Goal: Task Accomplishment & Management: Manage account settings

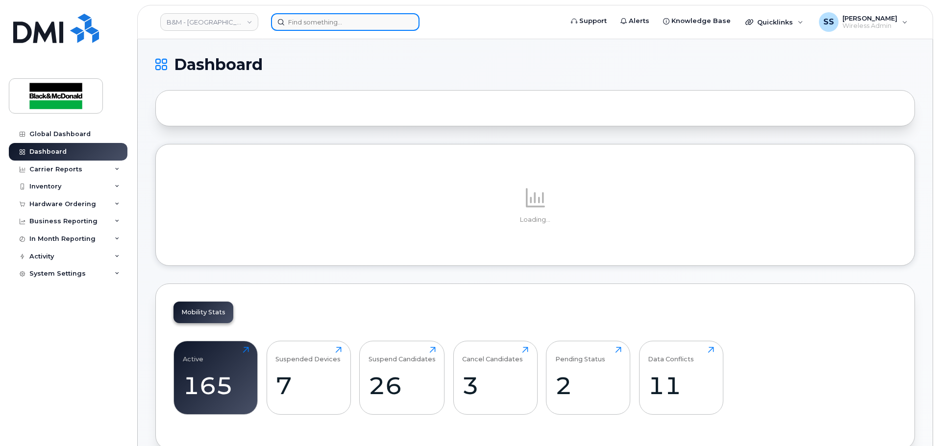
click at [302, 23] on input at bounding box center [345, 22] width 148 height 18
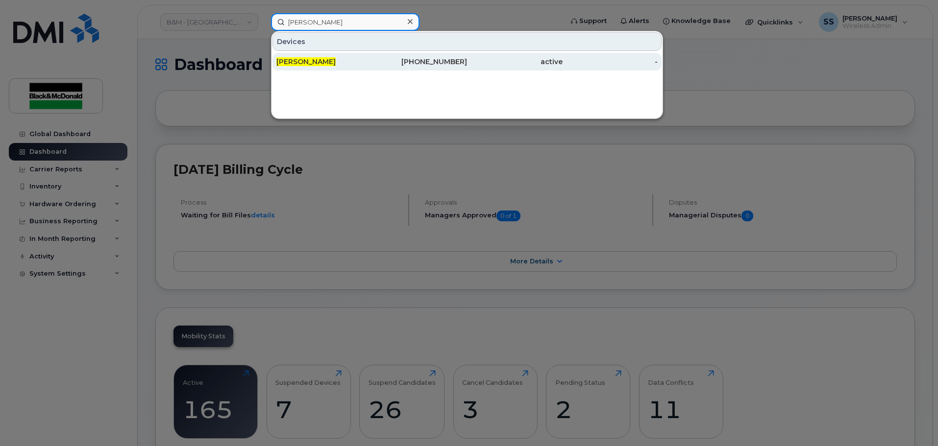
type input "[PERSON_NAME]"
click at [342, 66] on div "[PERSON_NAME]" at bounding box center [324, 62] width 96 height 10
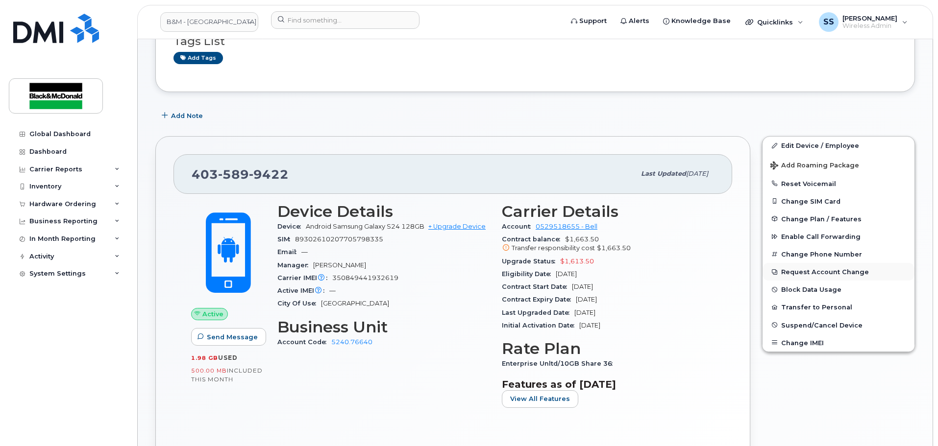
scroll to position [98, 0]
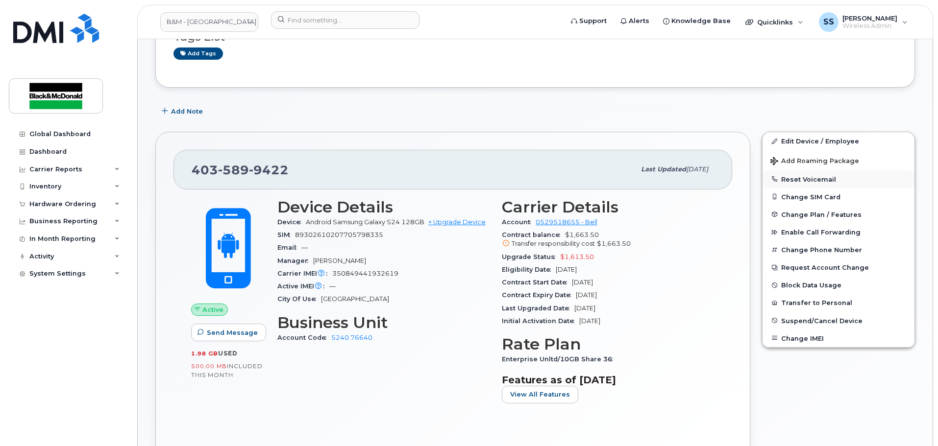
click at [804, 176] on button "Reset Voicemail" at bounding box center [839, 180] width 152 height 18
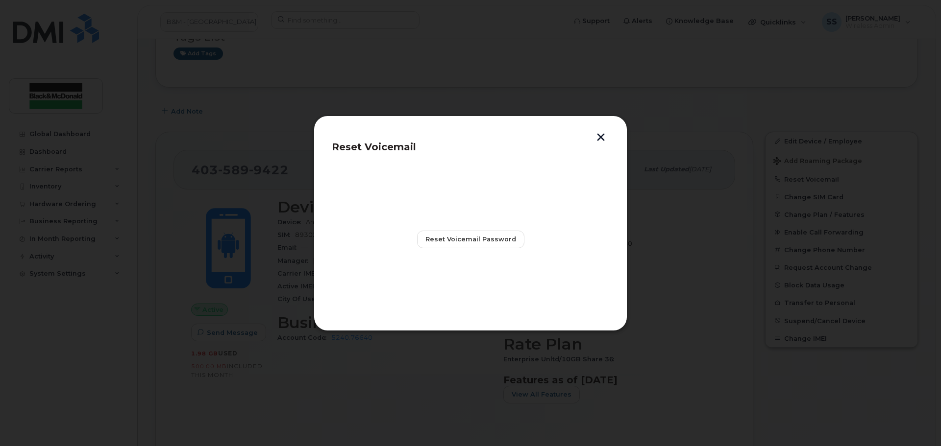
click at [609, 133] on div "Reset Voicemail Reset Voicemail Password" at bounding box center [471, 224] width 314 height 216
click at [513, 244] on span "Reset Voicemail Password" at bounding box center [470, 239] width 91 height 9
click at [607, 138] on button "button" at bounding box center [600, 138] width 15 height 10
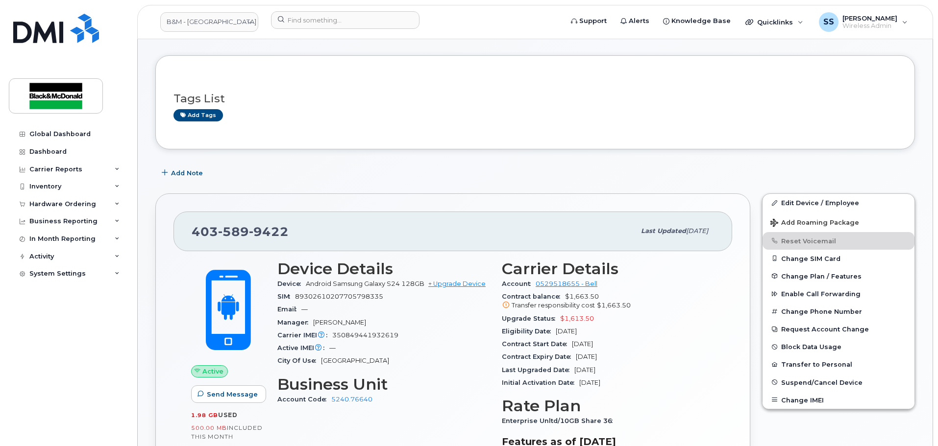
scroll to position [0, 0]
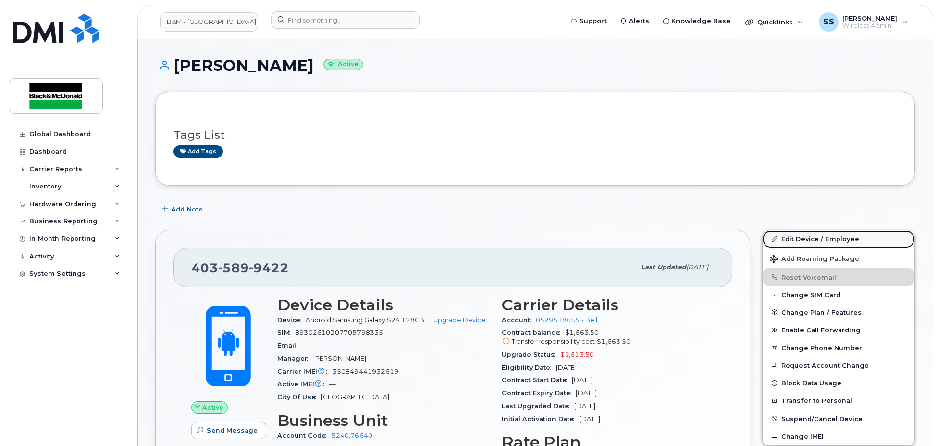
click at [860, 243] on link "Edit Device / Employee" at bounding box center [839, 239] width 152 height 18
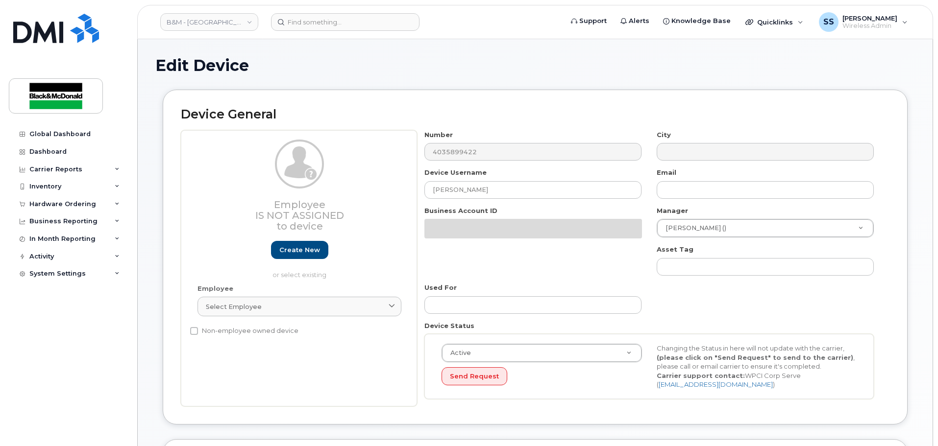
select select "91400"
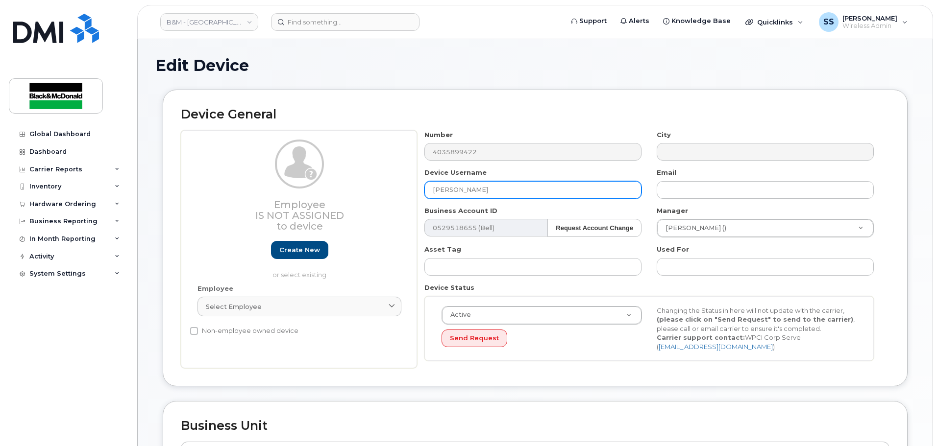
click at [516, 192] on input "[PERSON_NAME]" at bounding box center [532, 190] width 217 height 18
drag, startPoint x: 513, startPoint y: 192, endPoint x: 425, endPoint y: 187, distance: 87.8
click at [425, 187] on input "[PERSON_NAME]" at bounding box center [532, 190] width 217 height 18
type input "Kevyn McCarthy"
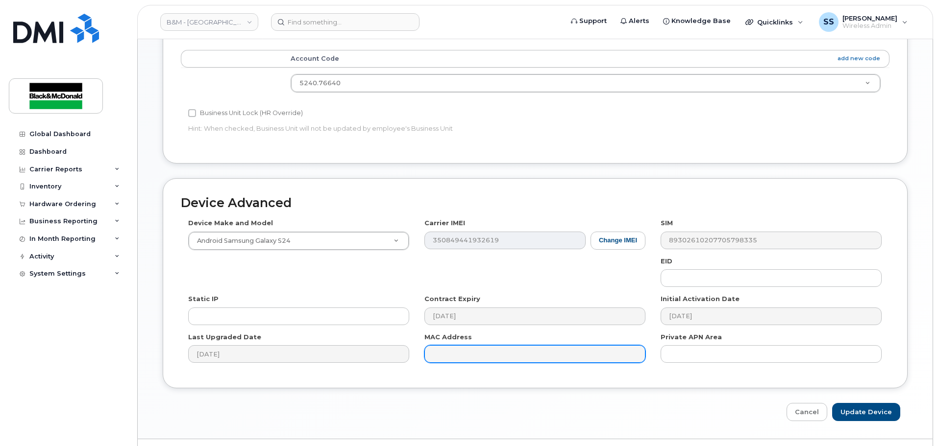
scroll to position [416, 0]
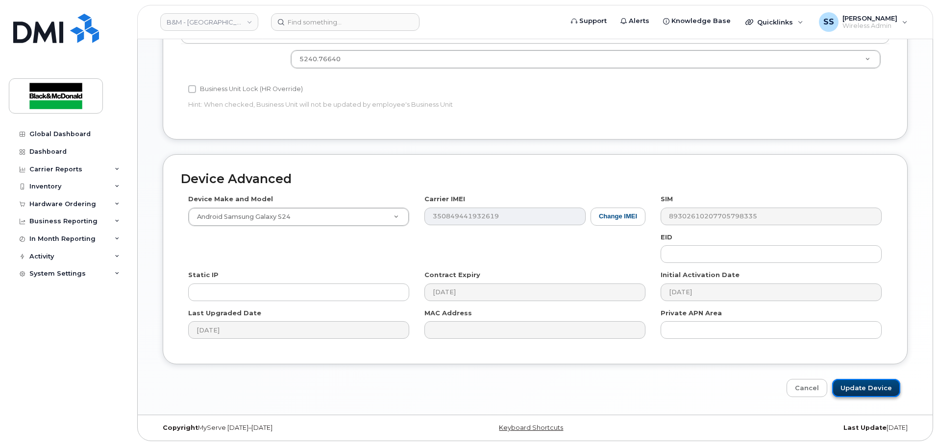
click at [843, 387] on input "Update Device" at bounding box center [866, 388] width 68 height 18
type input "Saving..."
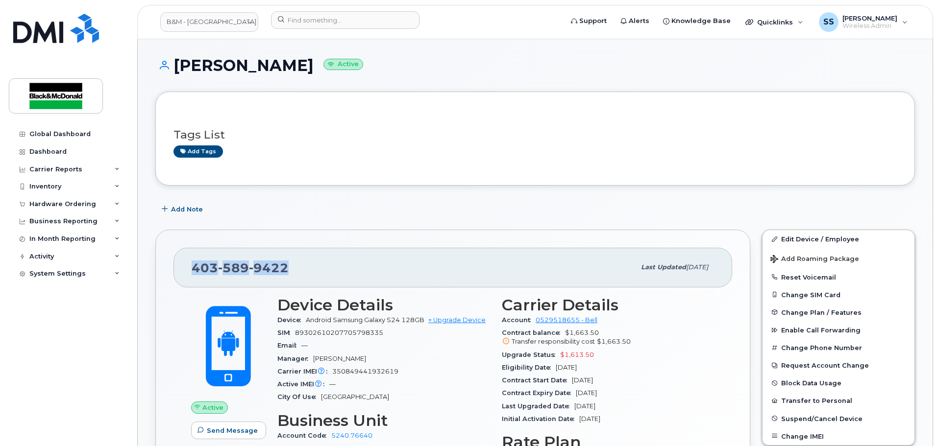
drag, startPoint x: 291, startPoint y: 268, endPoint x: 224, endPoint y: 269, distance: 67.1
click at [174, 269] on div "403 589 9422 Last updated Sep 10, 2025" at bounding box center [452, 267] width 559 height 39
copy span "403 589 9422"
click at [284, 272] on span "9422" at bounding box center [269, 268] width 40 height 15
click at [189, 271] on div "403 589 9422 Last updated Sep 10, 2025" at bounding box center [452, 267] width 559 height 39
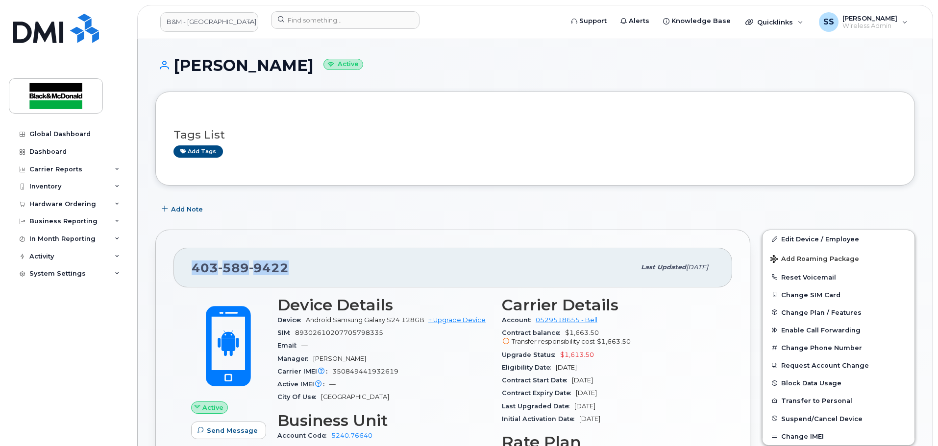
copy span "403 589 9422"
click at [435, 387] on div "Active IMEI Active IMEI is refreshed daily with a delay of up to 48 hours follo…" at bounding box center [383, 384] width 213 height 13
drag, startPoint x: 411, startPoint y: 367, endPoint x: 332, endPoint y: 368, distance: 79.4
click at [332, 368] on div "Carrier IMEI Carrier IMEI is reported during the last billing cycle or change o…" at bounding box center [383, 372] width 213 height 13
copy span "350849441932619"
